Goal: Check status

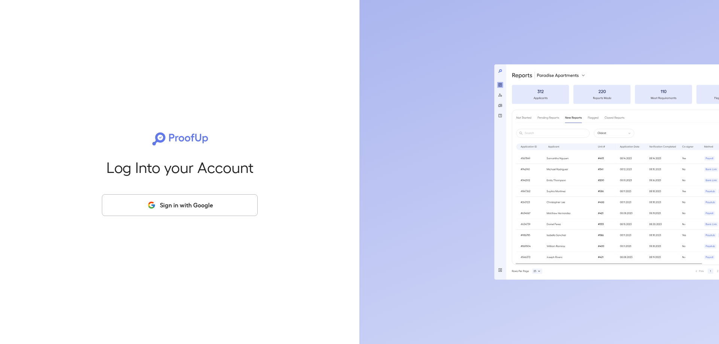
click at [226, 214] on button "Sign in with Google" at bounding box center [180, 205] width 156 height 22
click at [220, 204] on button "Sign in with Google" at bounding box center [180, 205] width 156 height 22
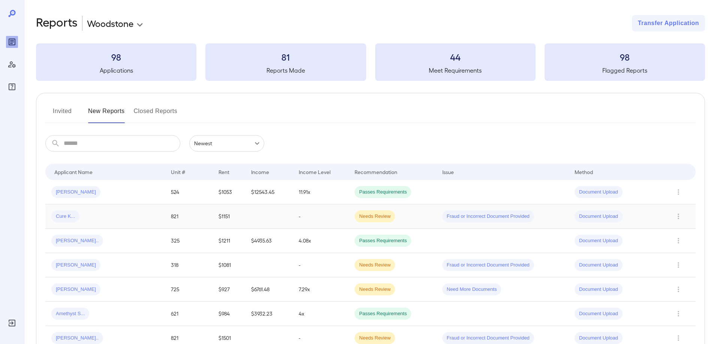
click at [69, 214] on span "Cure K..." at bounding box center [65, 216] width 28 height 7
